Goal: Navigation & Orientation: Understand site structure

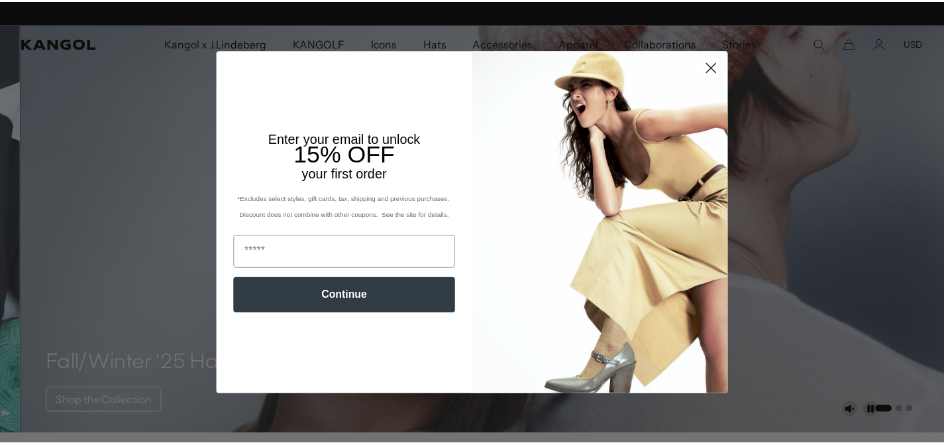
scroll to position [0, 273]
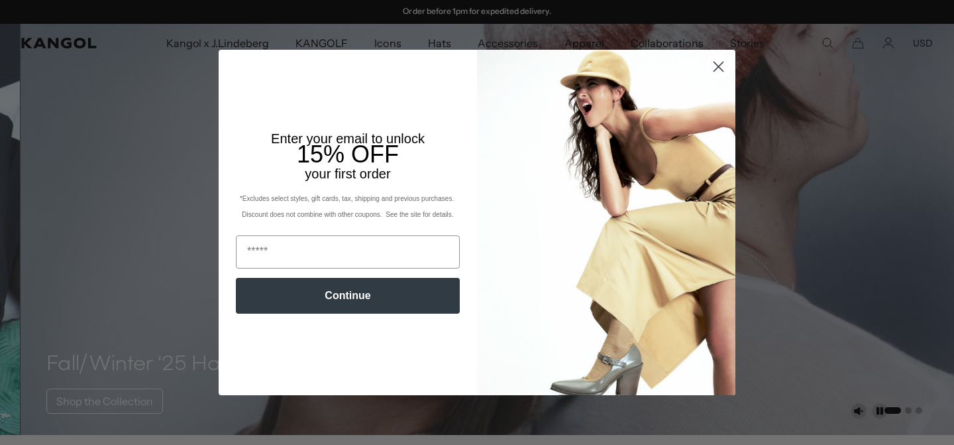
click at [716, 72] on circle "Close dialog" at bounding box center [719, 67] width 22 height 22
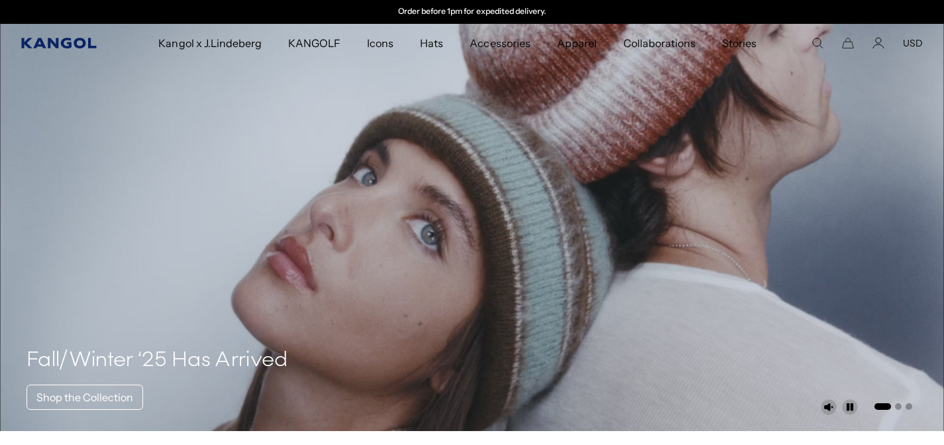
click at [48, 41] on icon "Kangol" at bounding box center [58, 43] width 75 height 11
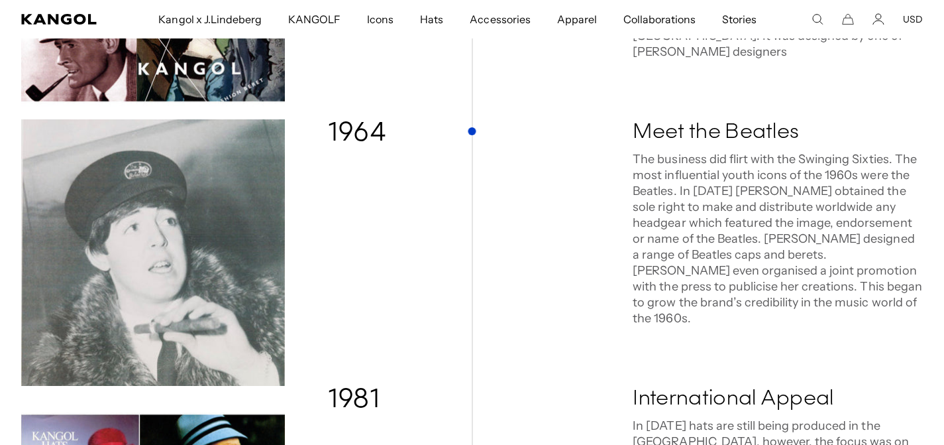
scroll to position [1015, 0]
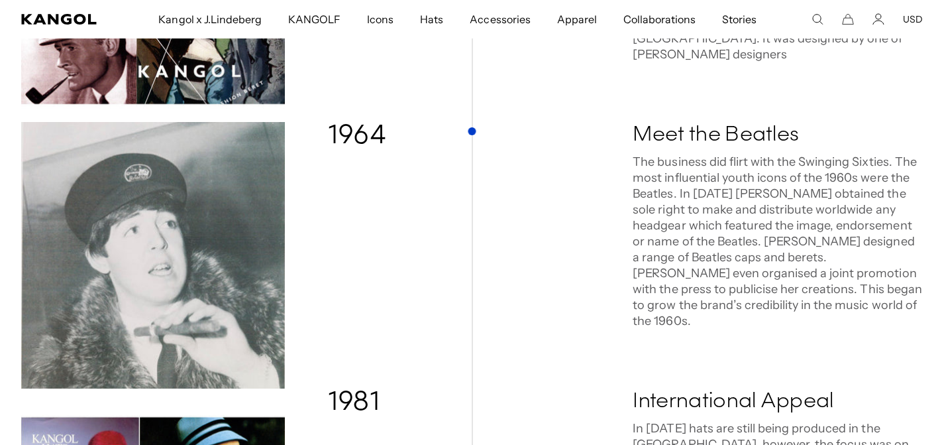
click at [758, 183] on p "The business did flirt with the Swinging Sixties. The most influential youth ic…" at bounding box center [778, 241] width 290 height 175
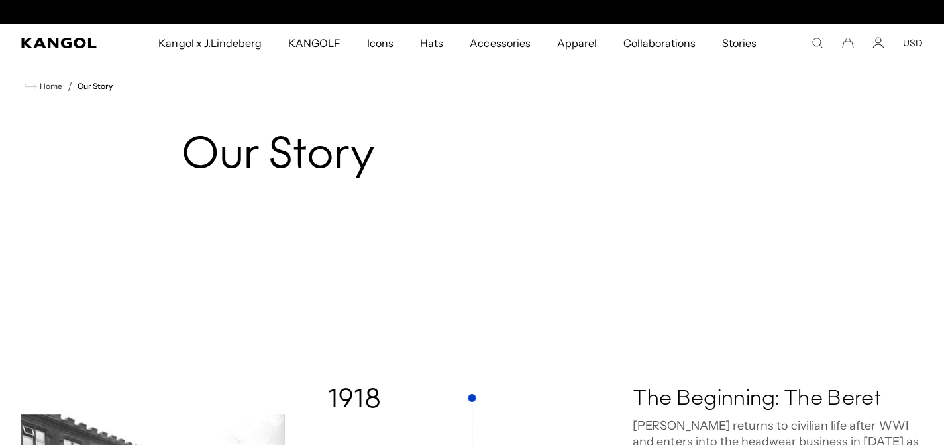
scroll to position [0, 273]
